Goal: Task Accomplishment & Management: Manage account settings

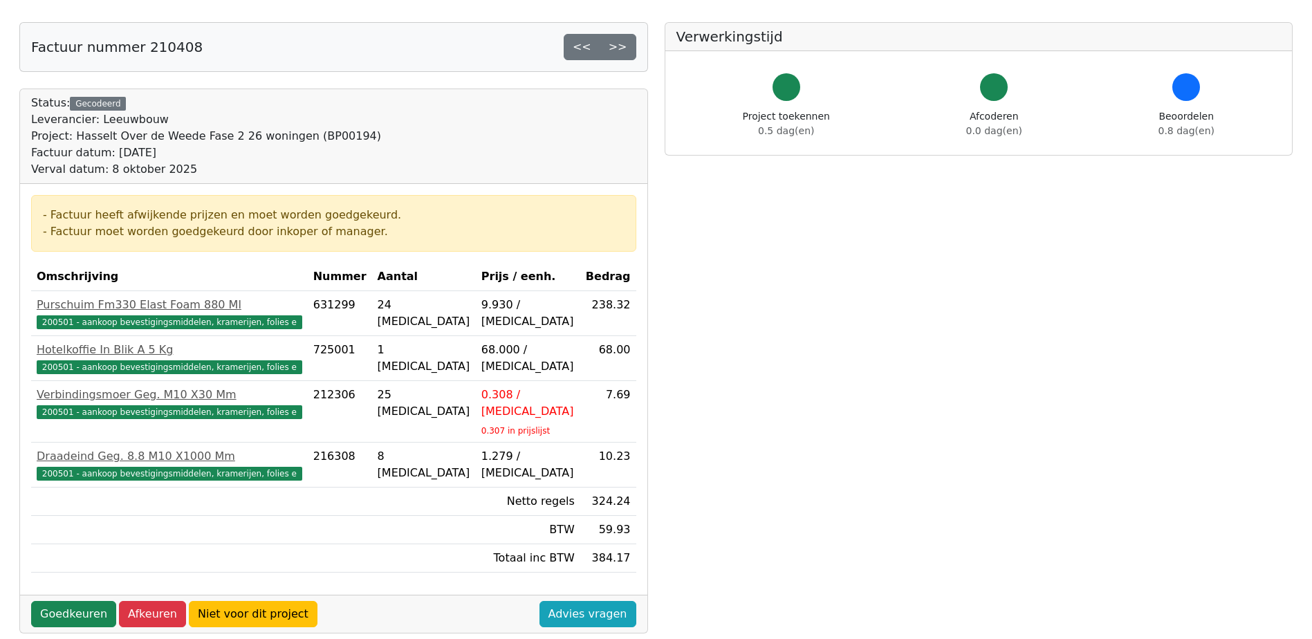
scroll to position [208, 0]
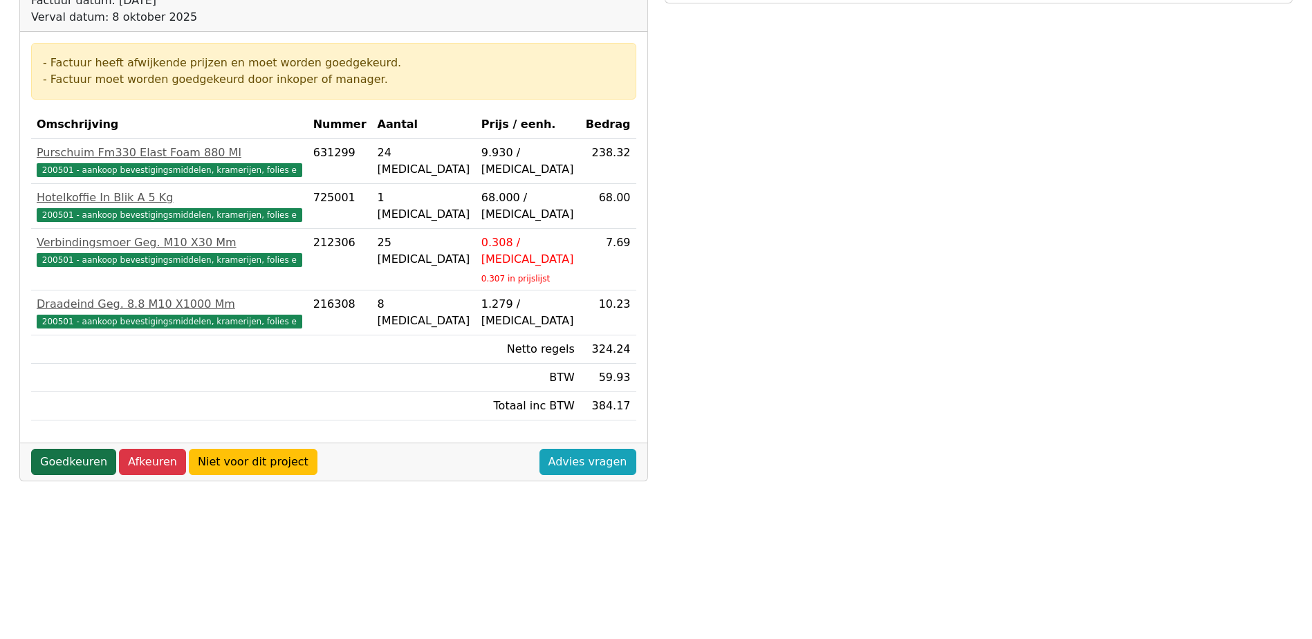
click at [71, 449] on link "Goedkeuren" at bounding box center [73, 462] width 85 height 26
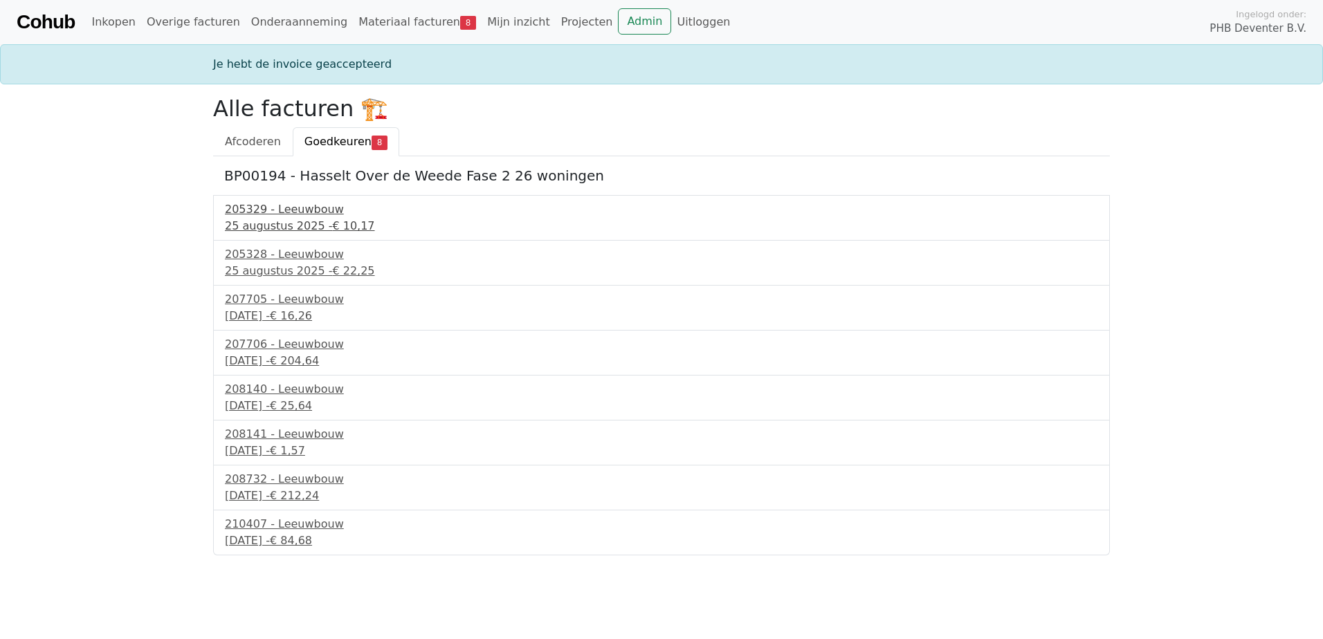
click at [282, 214] on div "205329 - Leeuwbouw" at bounding box center [661, 209] width 873 height 17
click at [265, 270] on div "25 augustus 2025 - € 22,25" at bounding box center [661, 271] width 873 height 17
click at [270, 312] on div "1 september 2025 - € 16,26" at bounding box center [661, 316] width 873 height 17
click at [271, 343] on div "207706 - Leeuwbouw" at bounding box center [661, 344] width 873 height 17
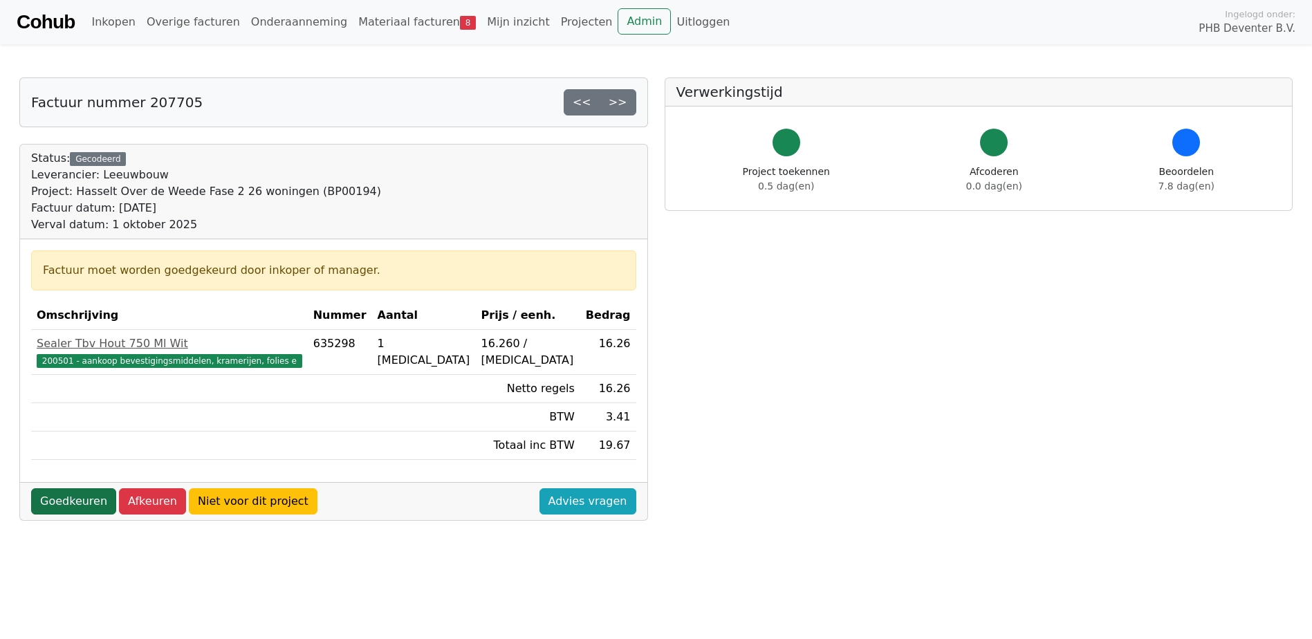
click at [87, 496] on link "Goedkeuren" at bounding box center [73, 501] width 85 height 26
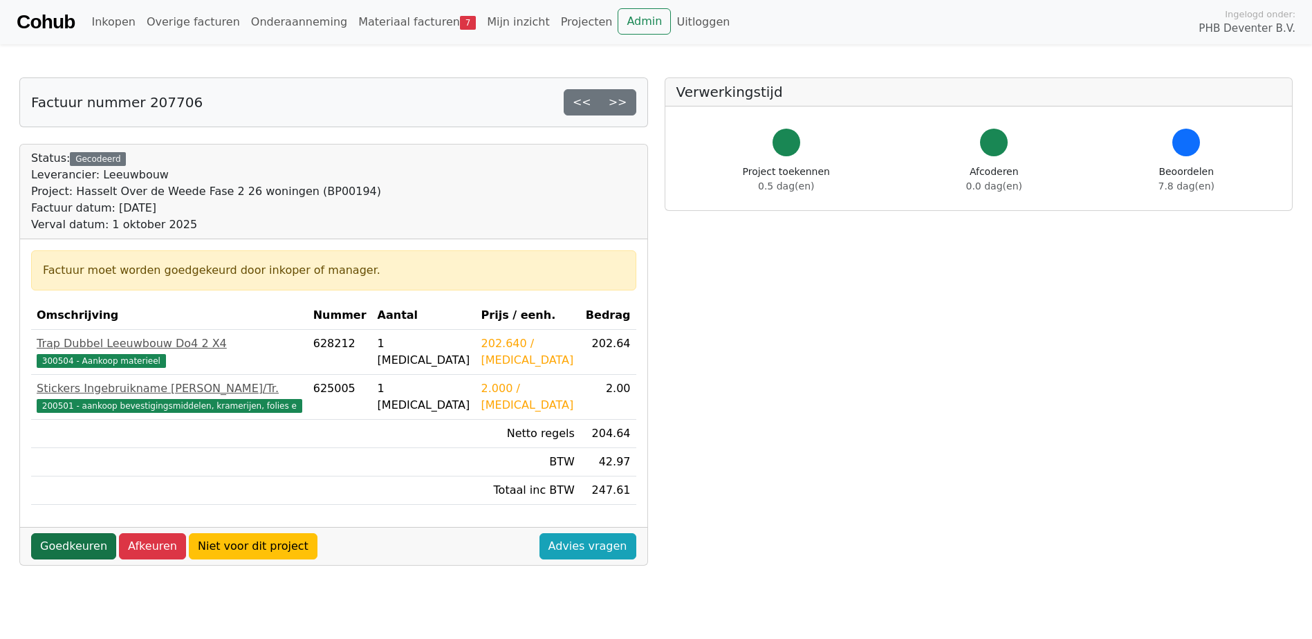
click at [84, 555] on link "Goedkeuren" at bounding box center [73, 546] width 85 height 26
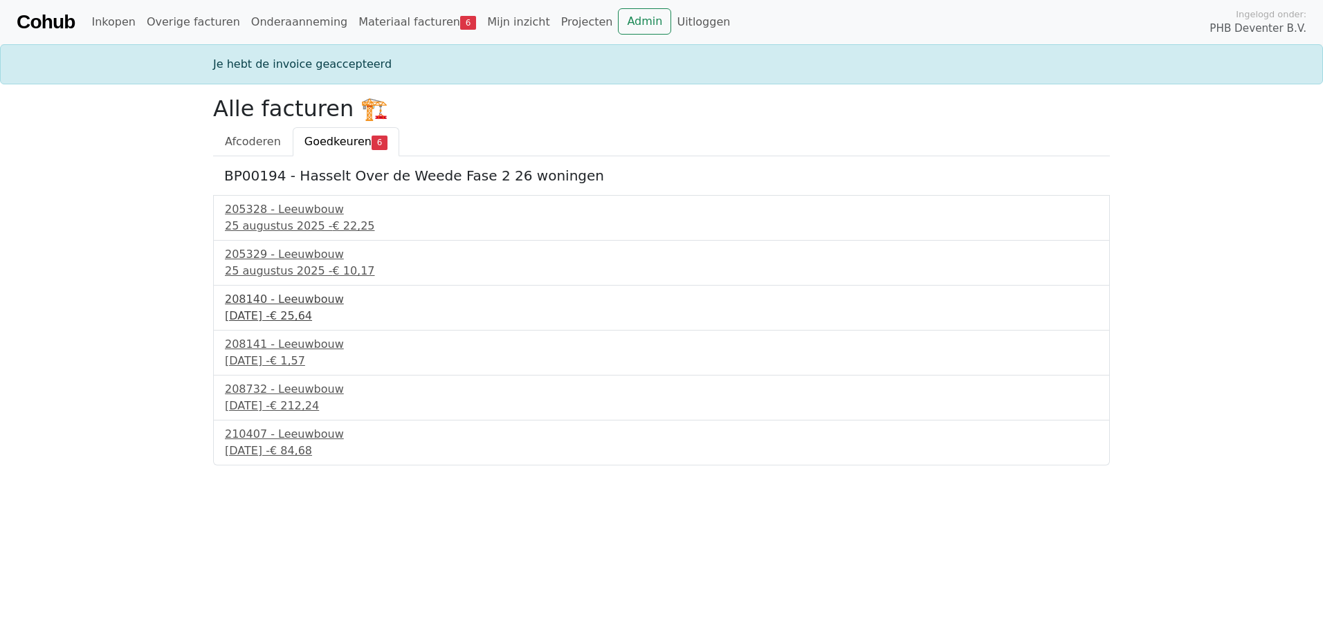
click at [251, 312] on div "[DATE] - € 25,64" at bounding box center [661, 316] width 873 height 17
click at [270, 345] on div "208141 - Leeuwbouw" at bounding box center [661, 344] width 873 height 17
click at [297, 452] on div "[DATE] - € 84,68" at bounding box center [661, 451] width 873 height 17
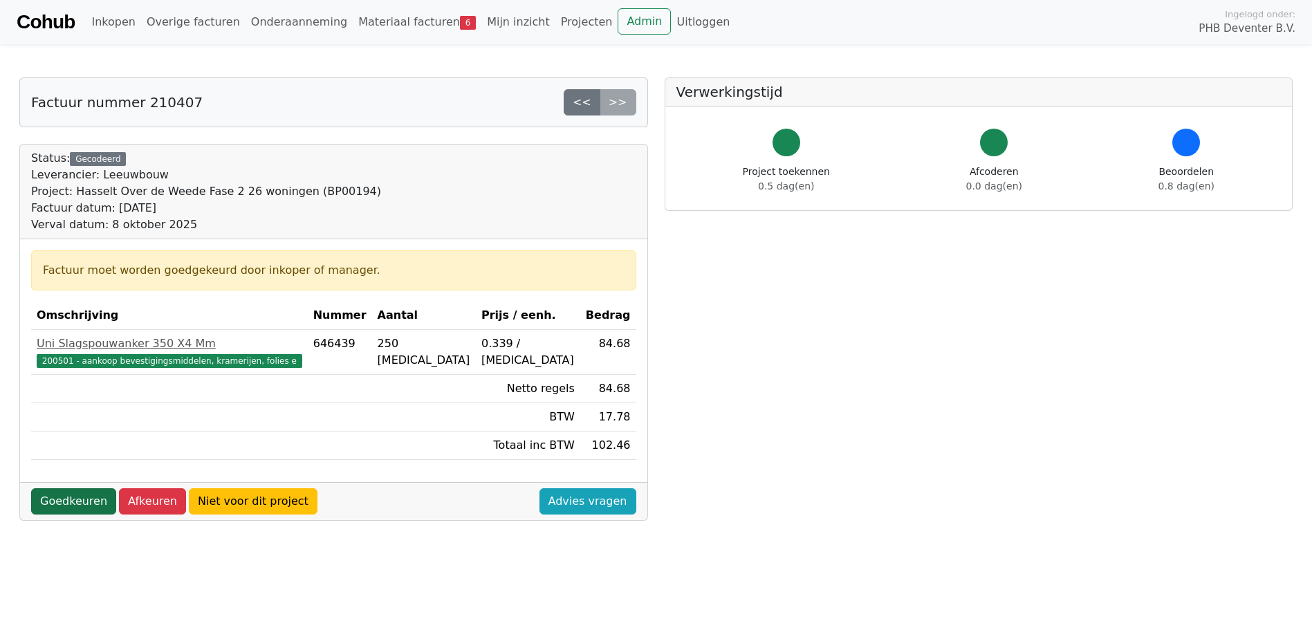
click at [59, 500] on link "Goedkeuren" at bounding box center [73, 501] width 85 height 26
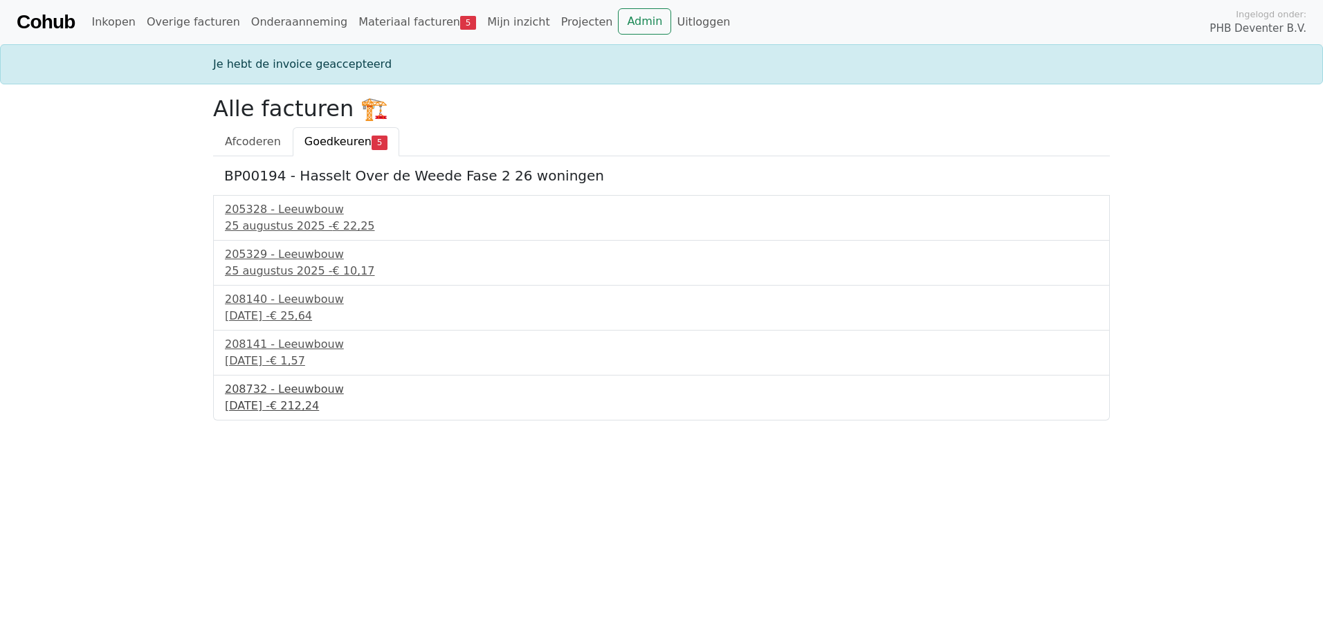
click at [253, 393] on div "208732 - Leeuwbouw" at bounding box center [661, 389] width 873 height 17
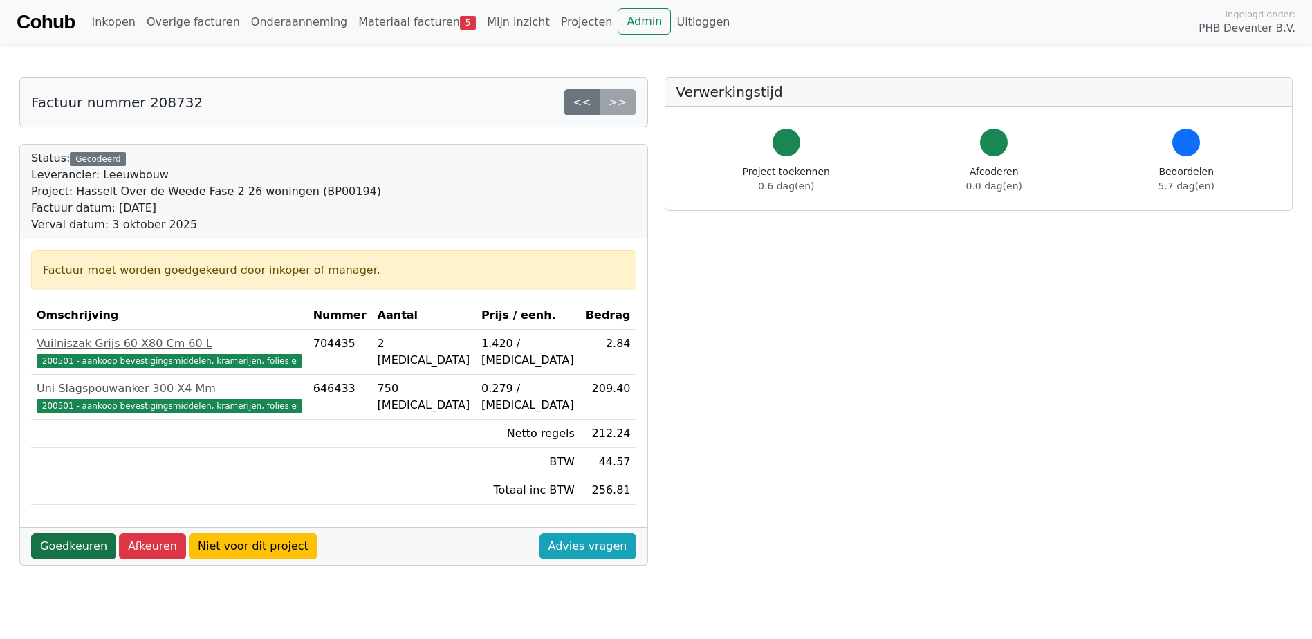
click at [75, 544] on link "Goedkeuren" at bounding box center [73, 546] width 85 height 26
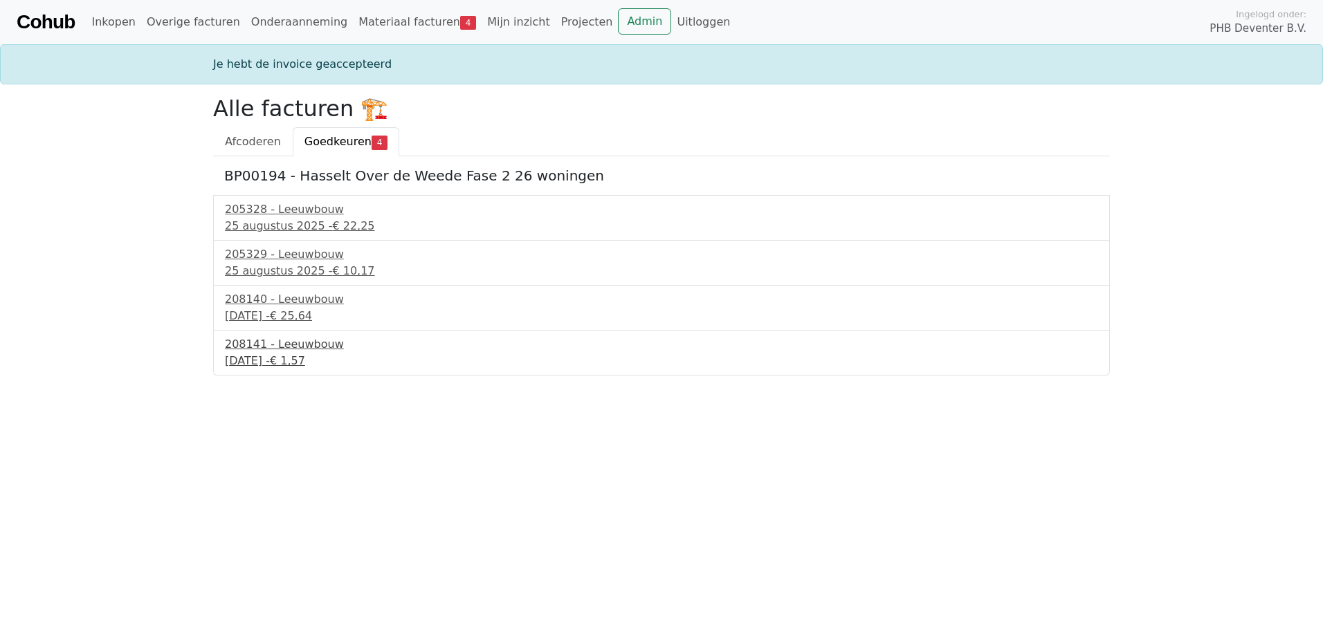
click at [310, 358] on div "2 september 2025 - € 1,57" at bounding box center [661, 361] width 873 height 17
